Goal: Transaction & Acquisition: Register for event/course

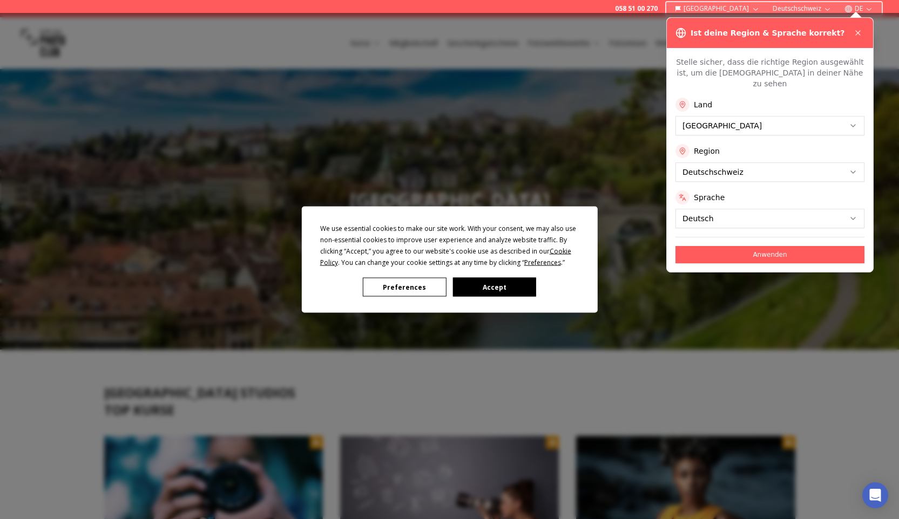
click at [752, 212] on div "We use essential cookies to make our site work. With your consent, we may also …" at bounding box center [449, 259] width 899 height 519
click at [749, 207] on div "We use essential cookies to make our site work. With your consent, we may also …" at bounding box center [449, 259] width 899 height 519
click at [497, 290] on button "Accept" at bounding box center [493, 287] width 83 height 19
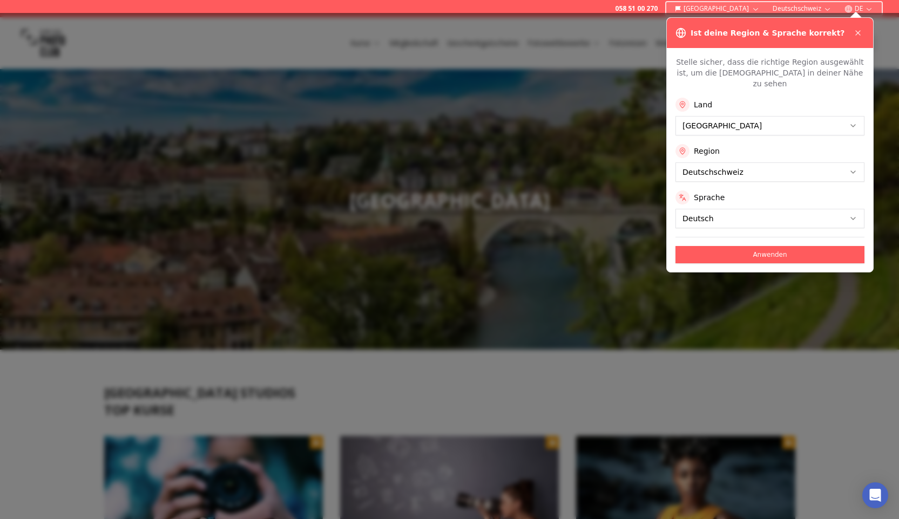
click at [718, 246] on button "Anwenden" at bounding box center [769, 254] width 189 height 17
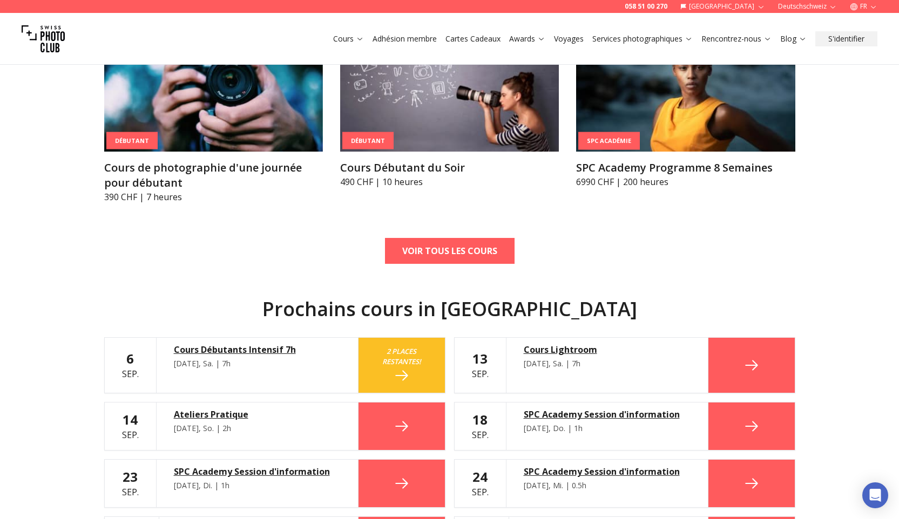
scroll to position [128, 0]
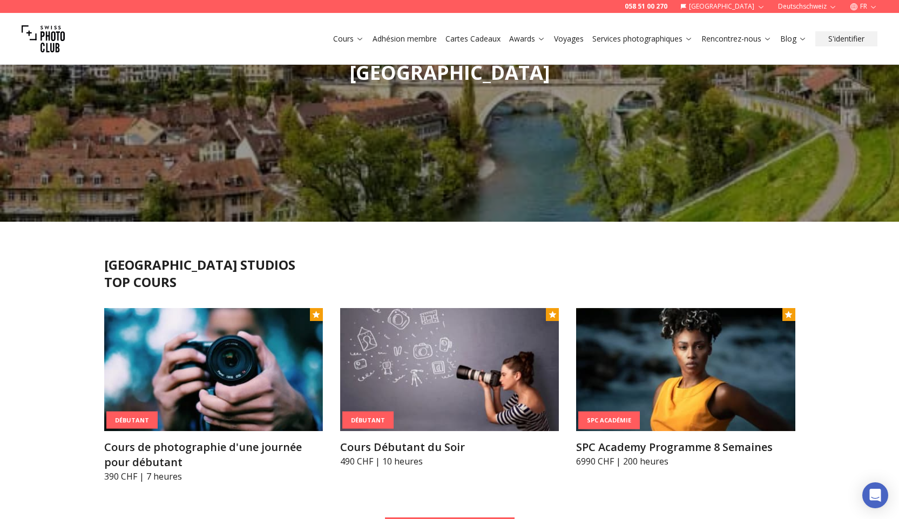
click at [573, 37] on link "Voyages" at bounding box center [569, 38] width 30 height 11
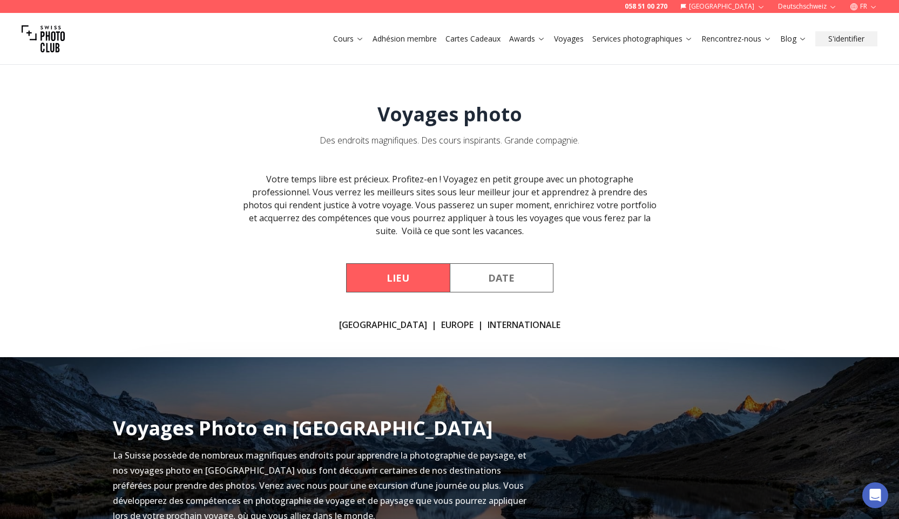
click at [388, 326] on link "[GEOGRAPHIC_DATA]" at bounding box center [383, 325] width 88 height 13
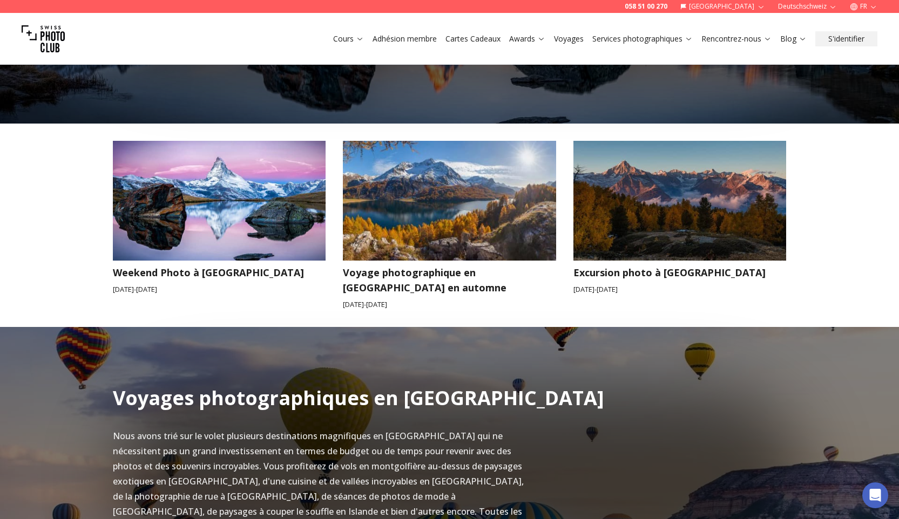
scroll to position [539, 0]
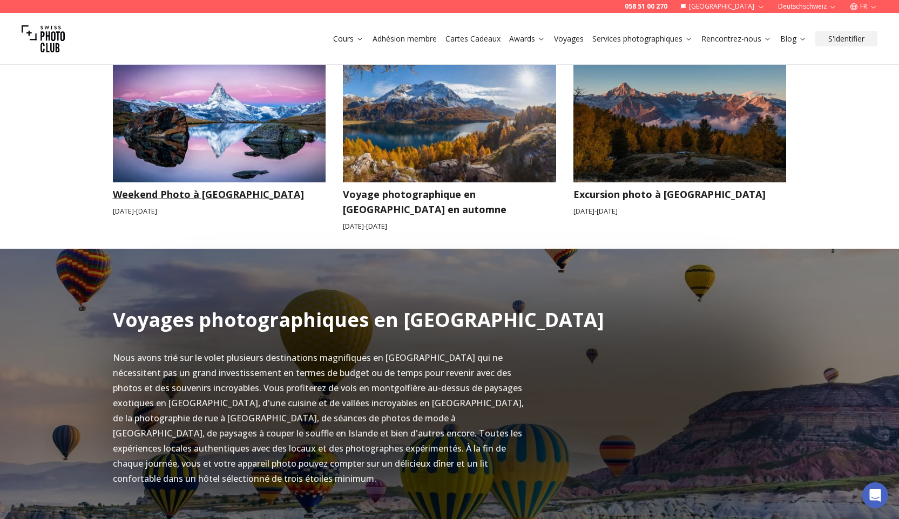
click at [178, 195] on h3 "Weekend Photo à [GEOGRAPHIC_DATA]" at bounding box center [219, 194] width 213 height 15
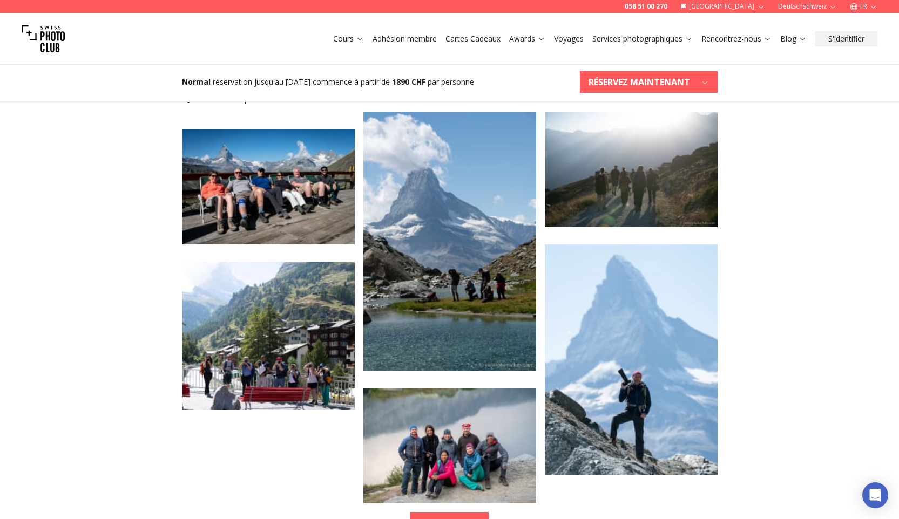
scroll to position [2032, 0]
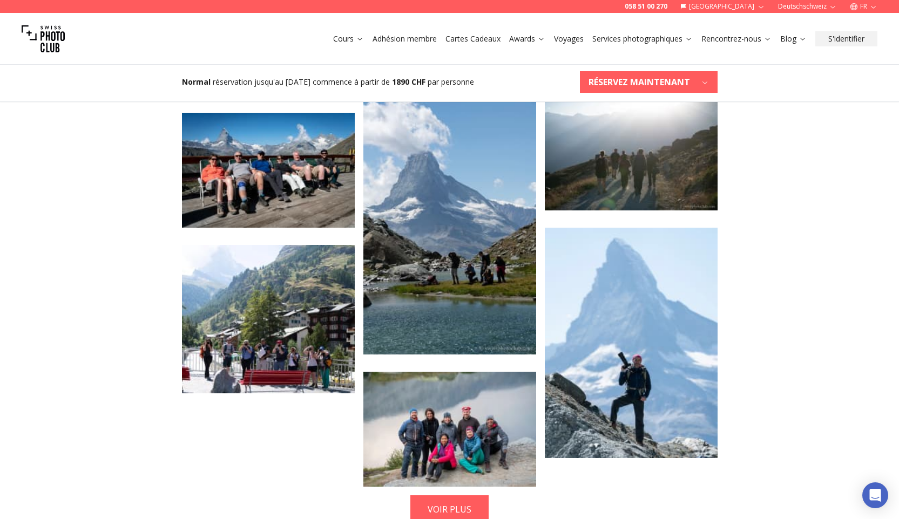
click at [444, 372] on img at bounding box center [449, 430] width 173 height 116
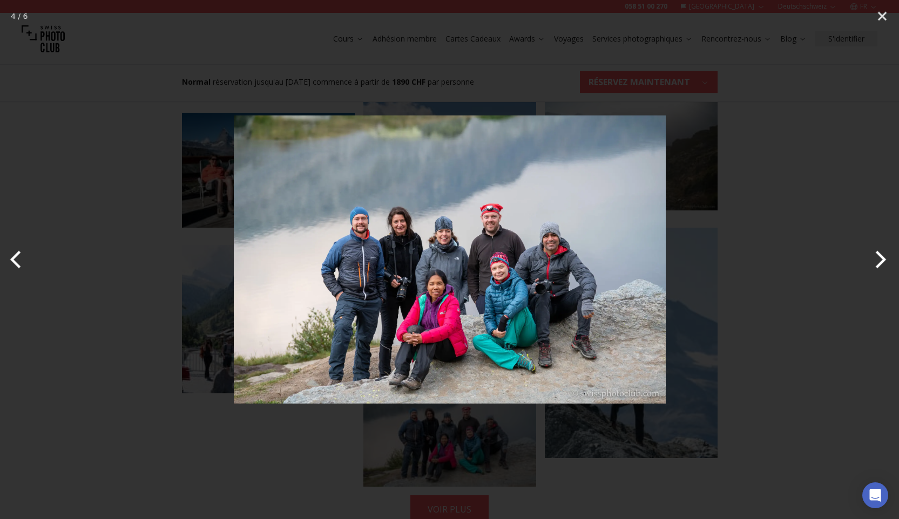
click at [834, 212] on div at bounding box center [449, 259] width 899 height 519
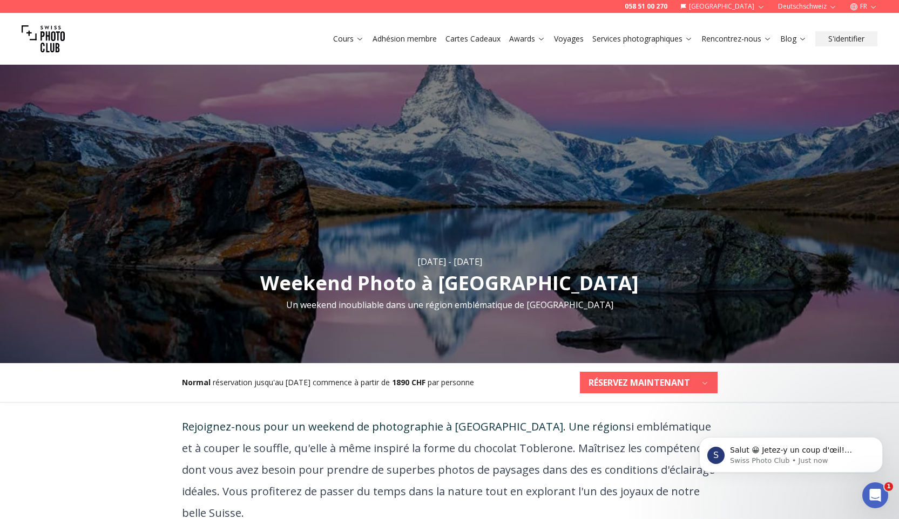
scroll to position [0, 0]
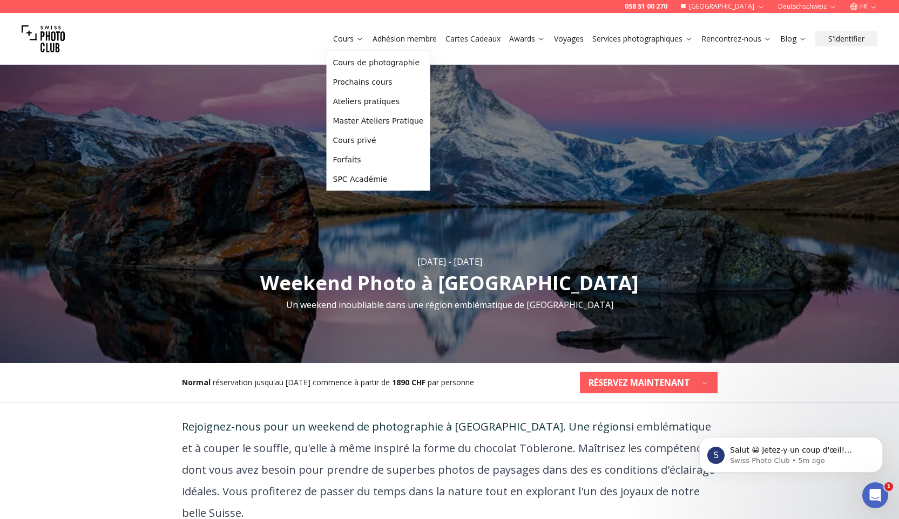
click at [344, 43] on link "Cours" at bounding box center [348, 38] width 31 height 11
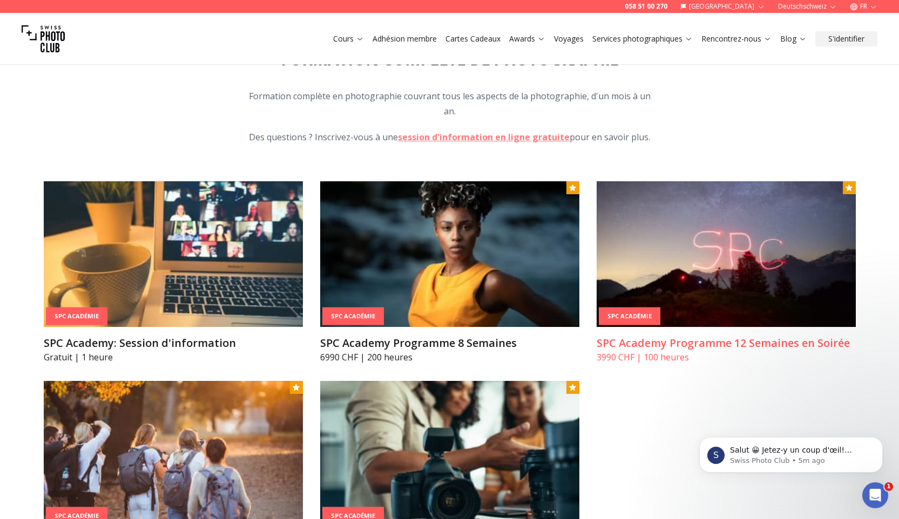
scroll to position [1336, 0]
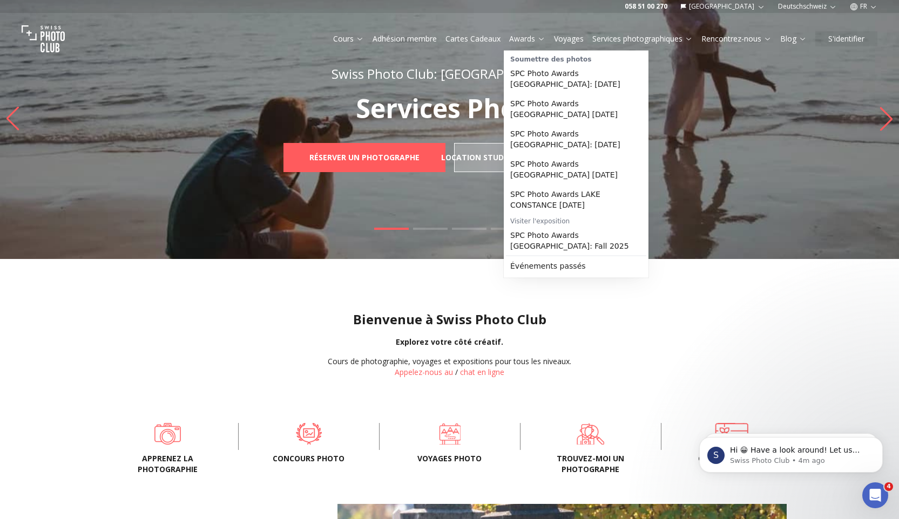
click at [523, 41] on link "Awards" at bounding box center [527, 38] width 36 height 11
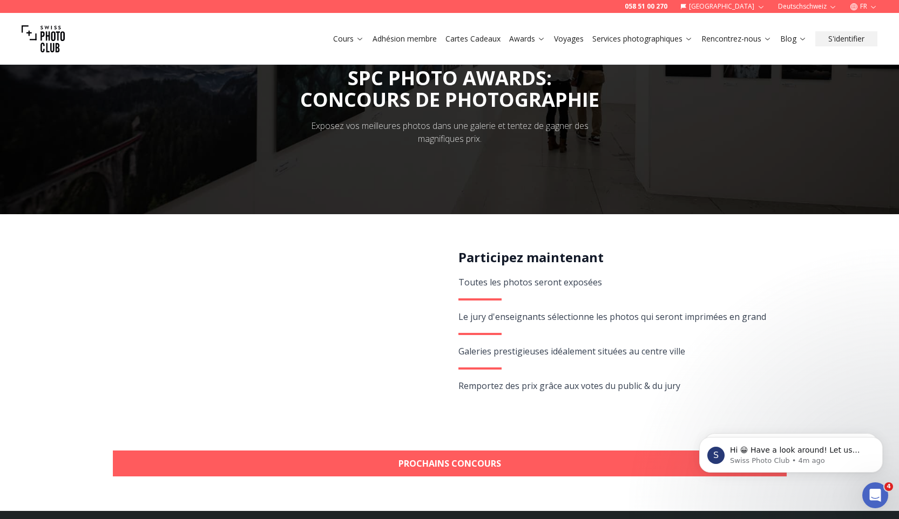
scroll to position [188, 0]
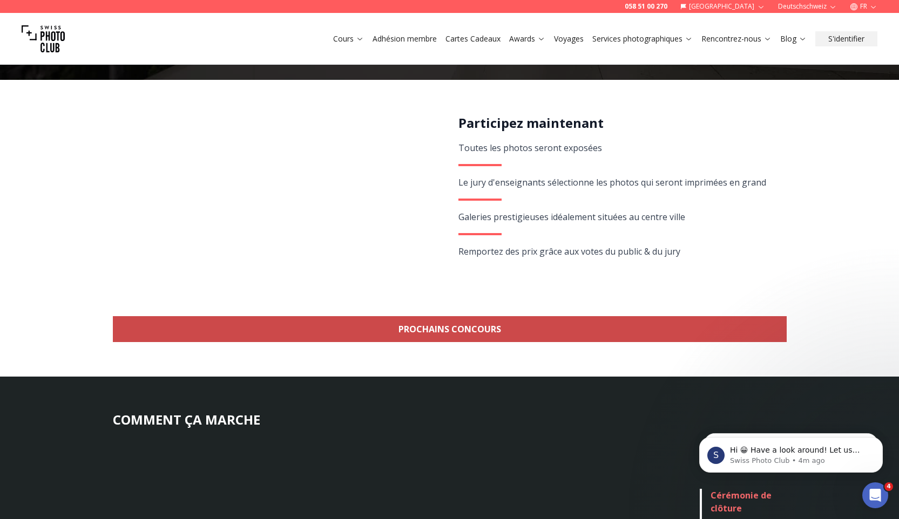
click at [427, 323] on link "Prochains concours" at bounding box center [450, 329] width 674 height 26
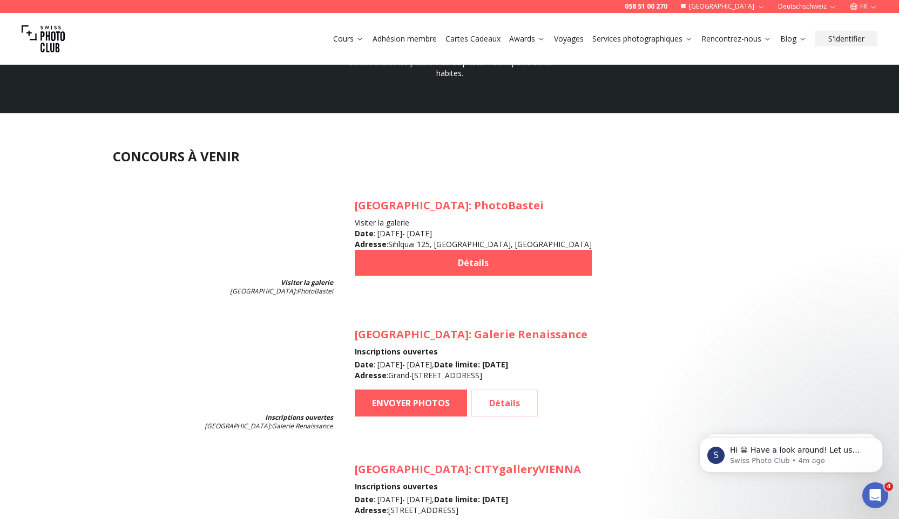
scroll to position [973, 0]
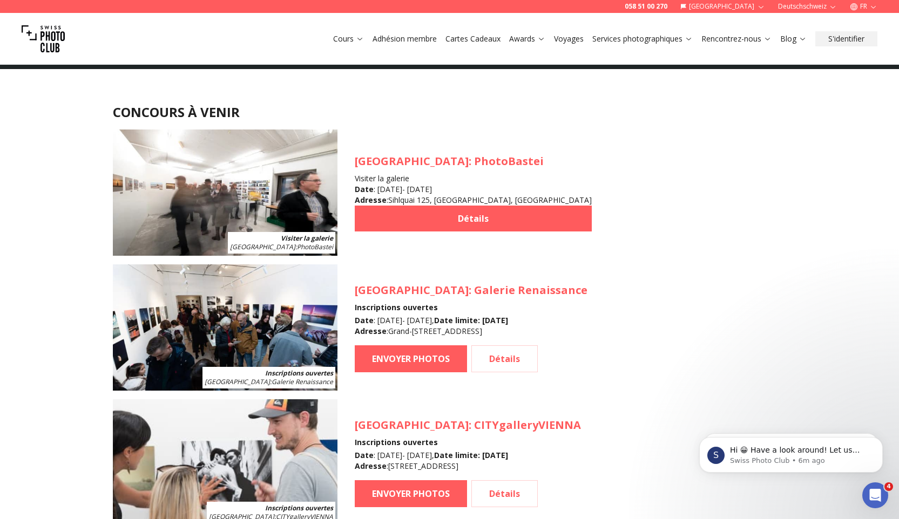
click at [92, 272] on div "Participez maintenant Toutes les photos seront exposées Le jury d'enseignants s…" at bounding box center [449, 240] width 899 height 1822
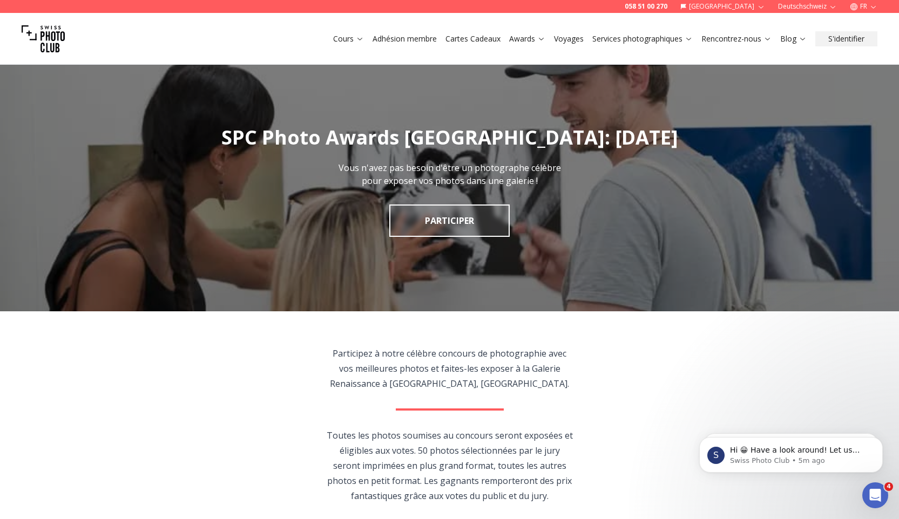
scroll to position [3, 0]
